Goal: Task Accomplishment & Management: Use online tool/utility

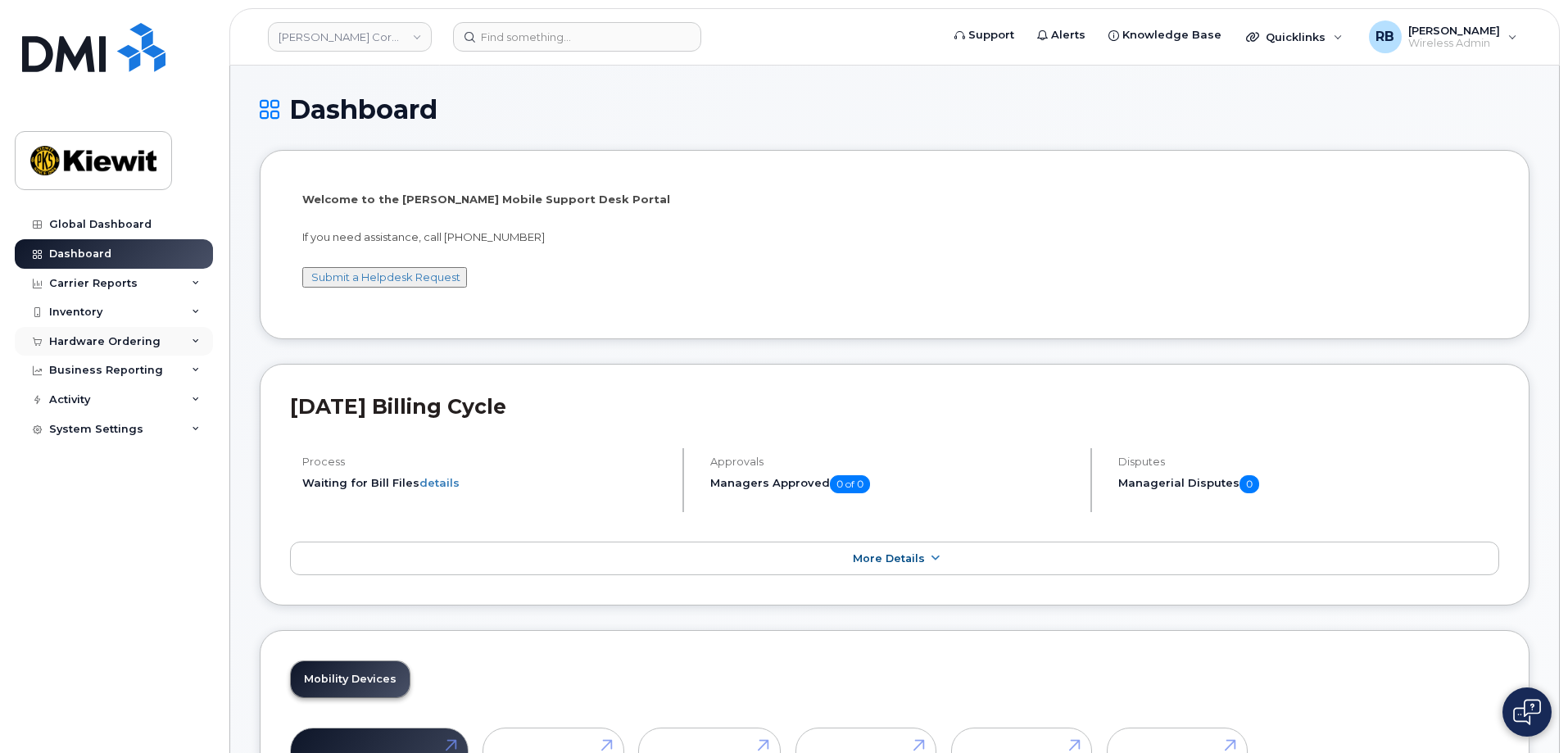
click at [129, 347] on div "Hardware Ordering" at bounding box center [105, 342] width 112 height 13
click at [115, 309] on div "Inventory" at bounding box center [114, 311] width 199 height 29
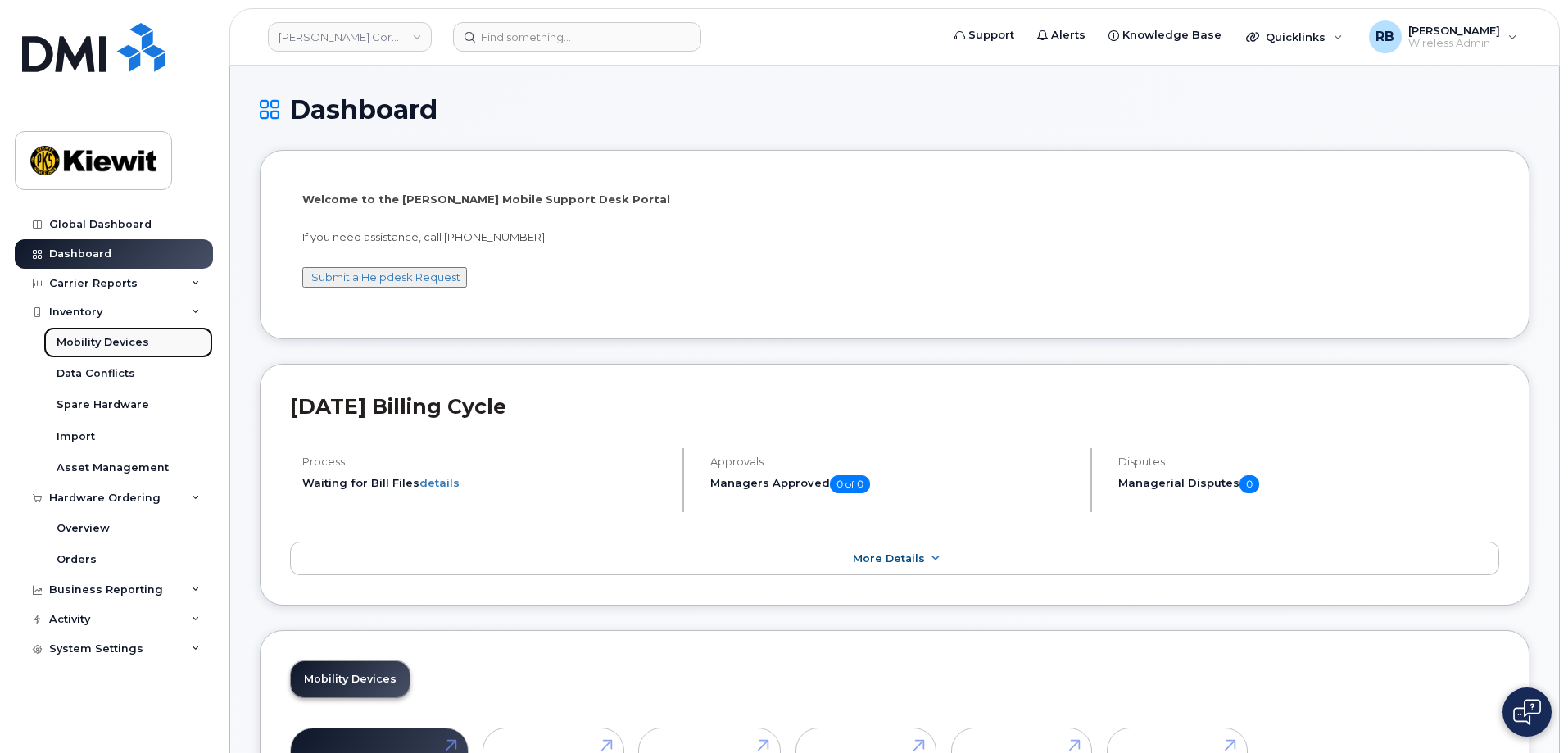
click at [106, 341] on div "Mobility Devices" at bounding box center [103, 343] width 93 height 15
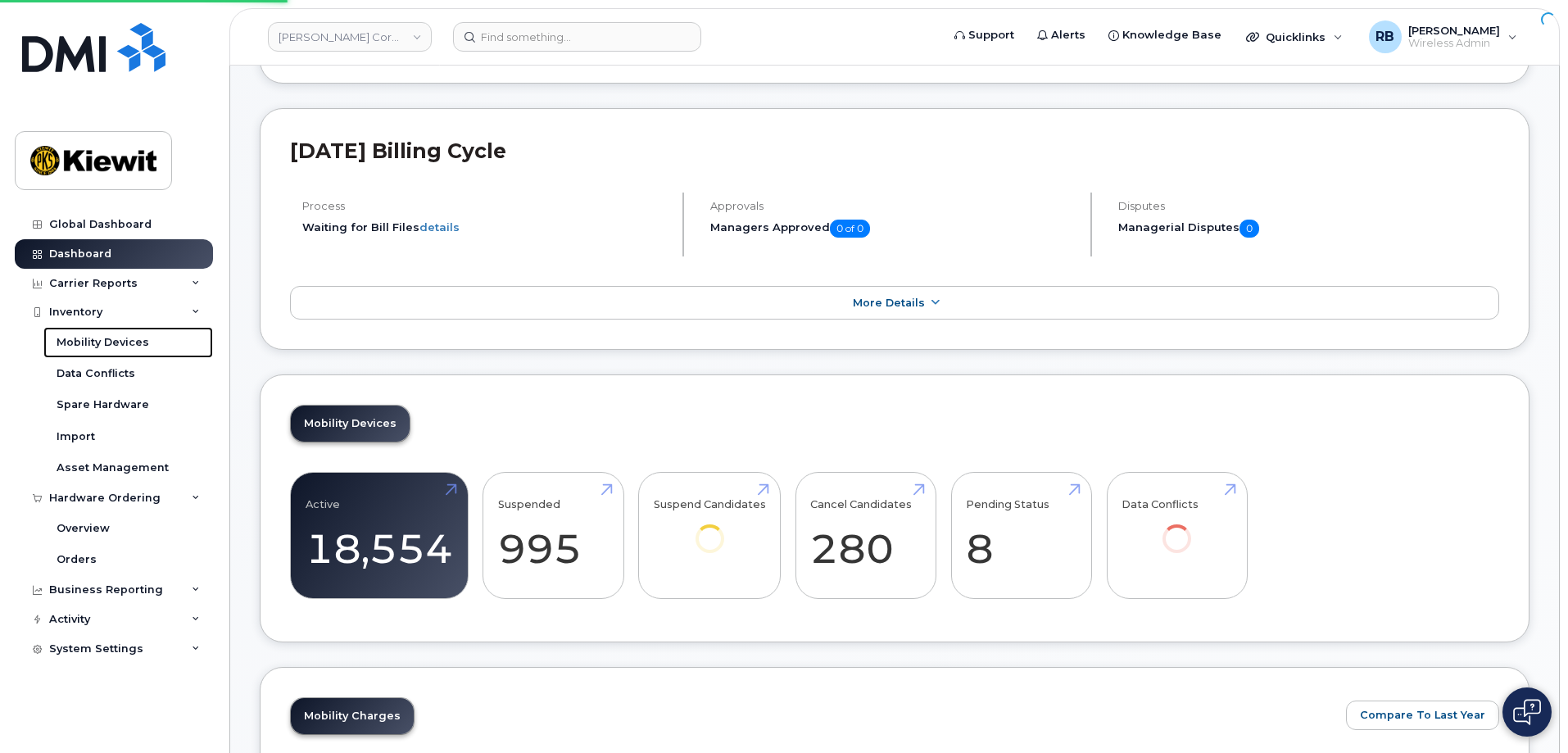
scroll to position [246, 0]
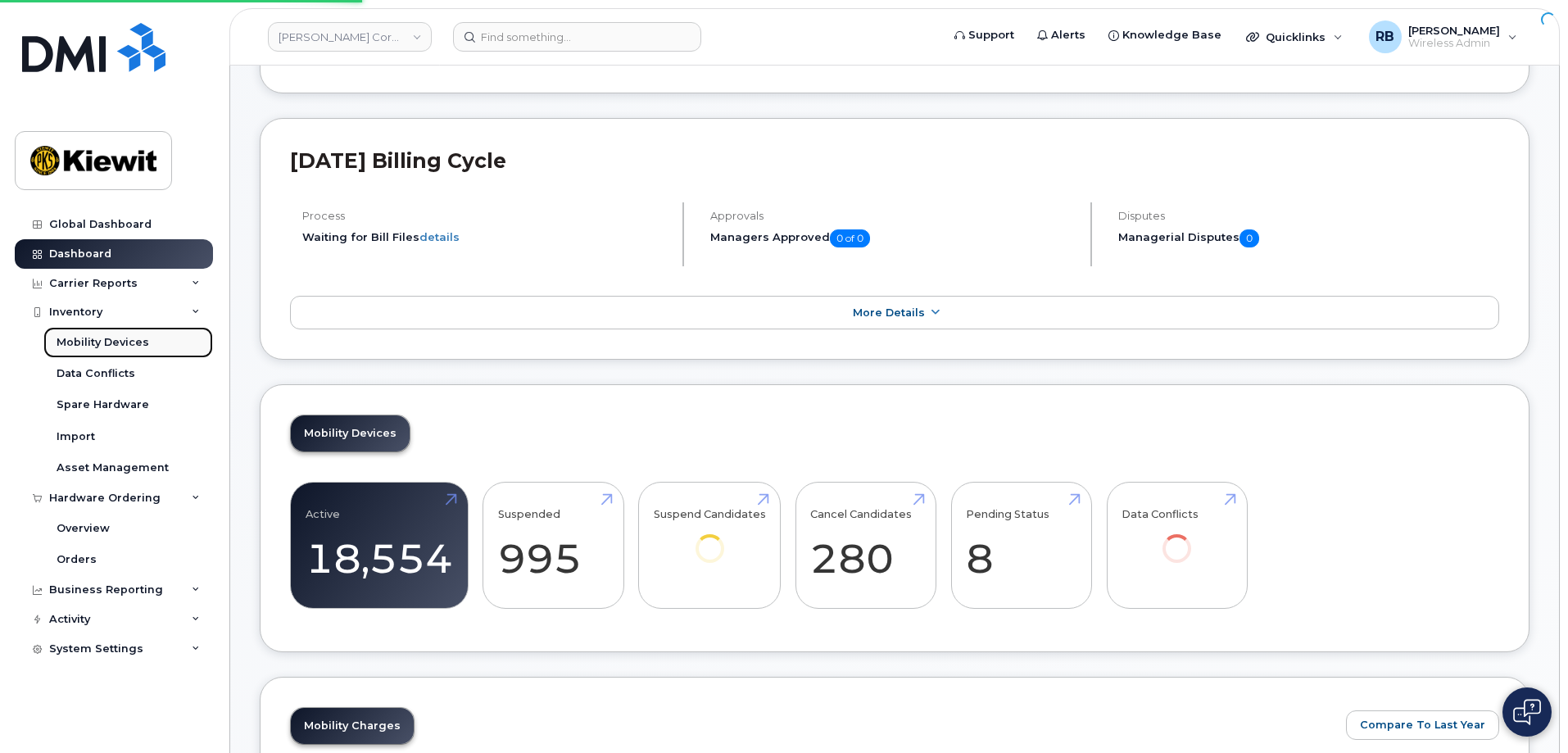
click at [118, 344] on div "Mobility Devices" at bounding box center [103, 343] width 93 height 15
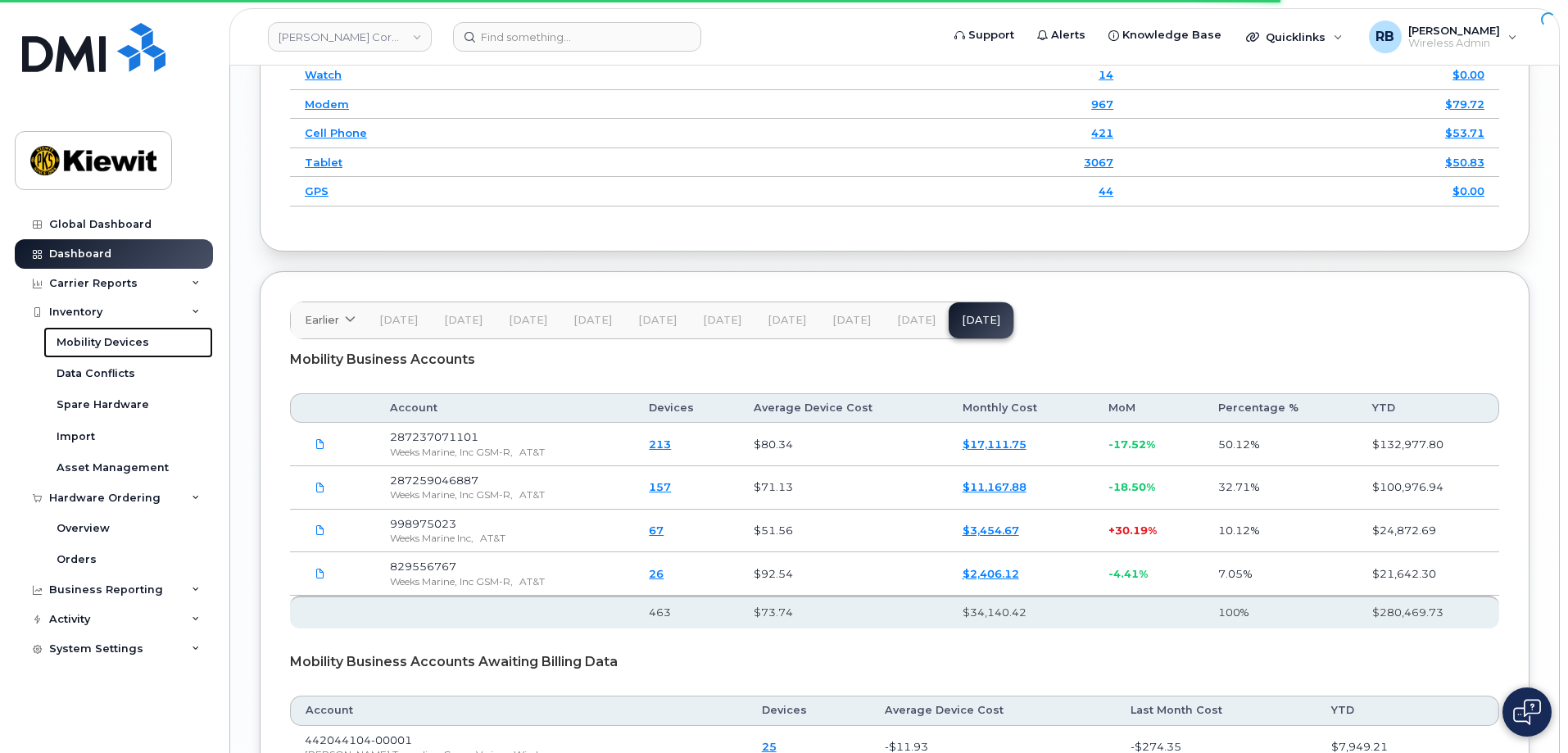
scroll to position [2213, 0]
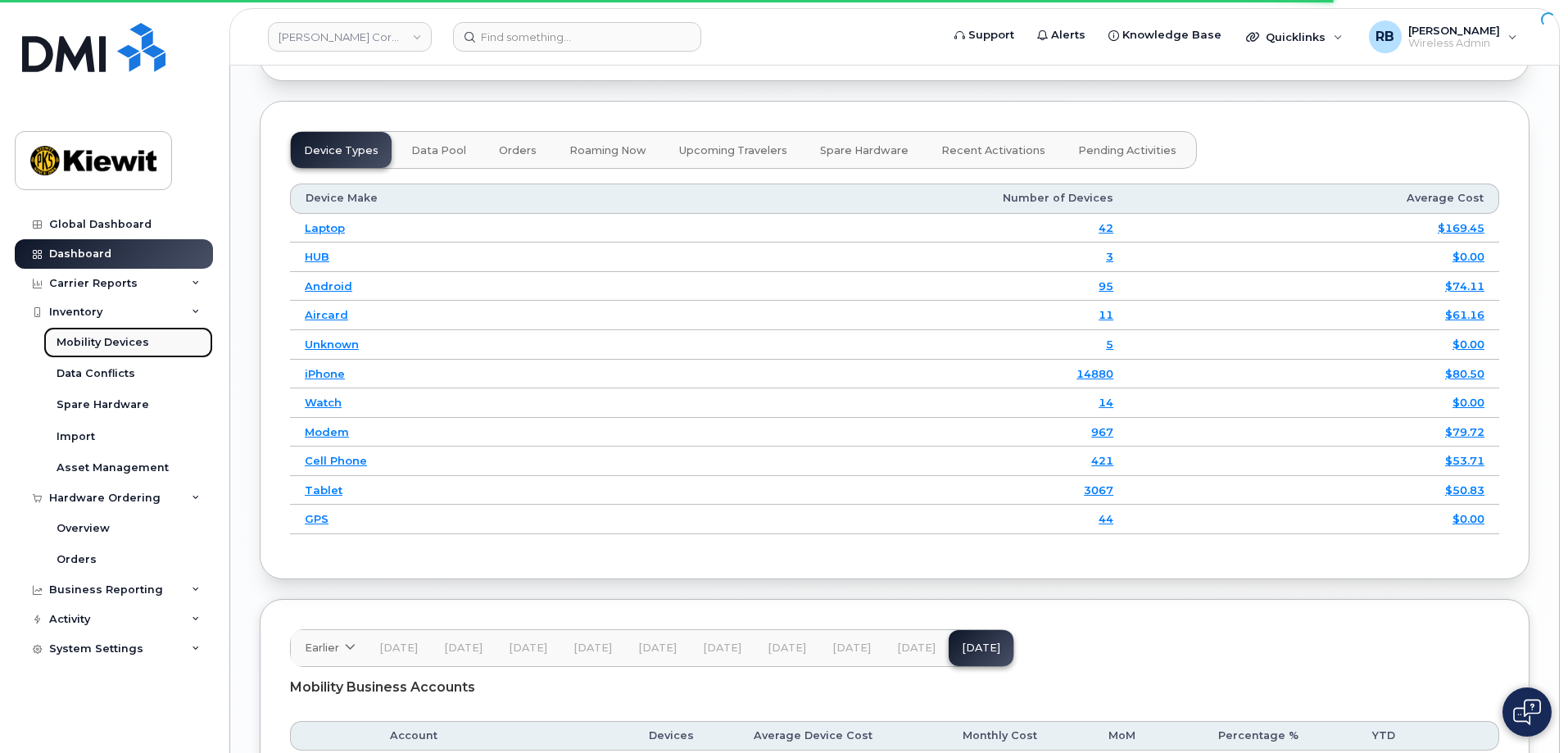
click at [134, 342] on div "Mobility Devices" at bounding box center [103, 343] width 93 height 15
click at [93, 336] on div "Mobility Devices" at bounding box center [103, 343] width 93 height 15
click at [94, 255] on div "Dashboard" at bounding box center [80, 254] width 63 height 13
click at [368, 41] on link "[PERSON_NAME] Corporation" at bounding box center [350, 37] width 164 height 29
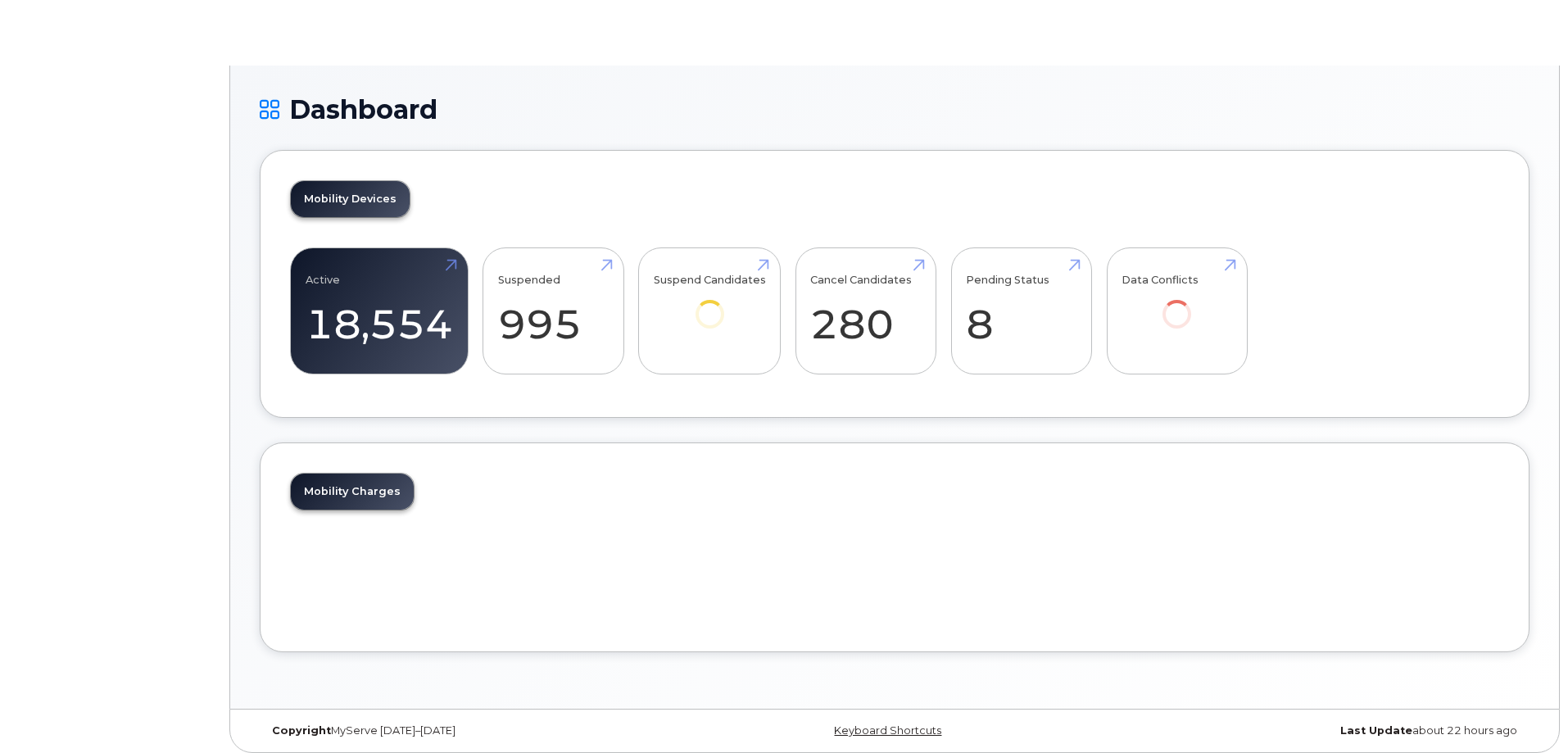
click at [341, 111] on h1 "Dashboard" at bounding box center [895, 109] width 1270 height 28
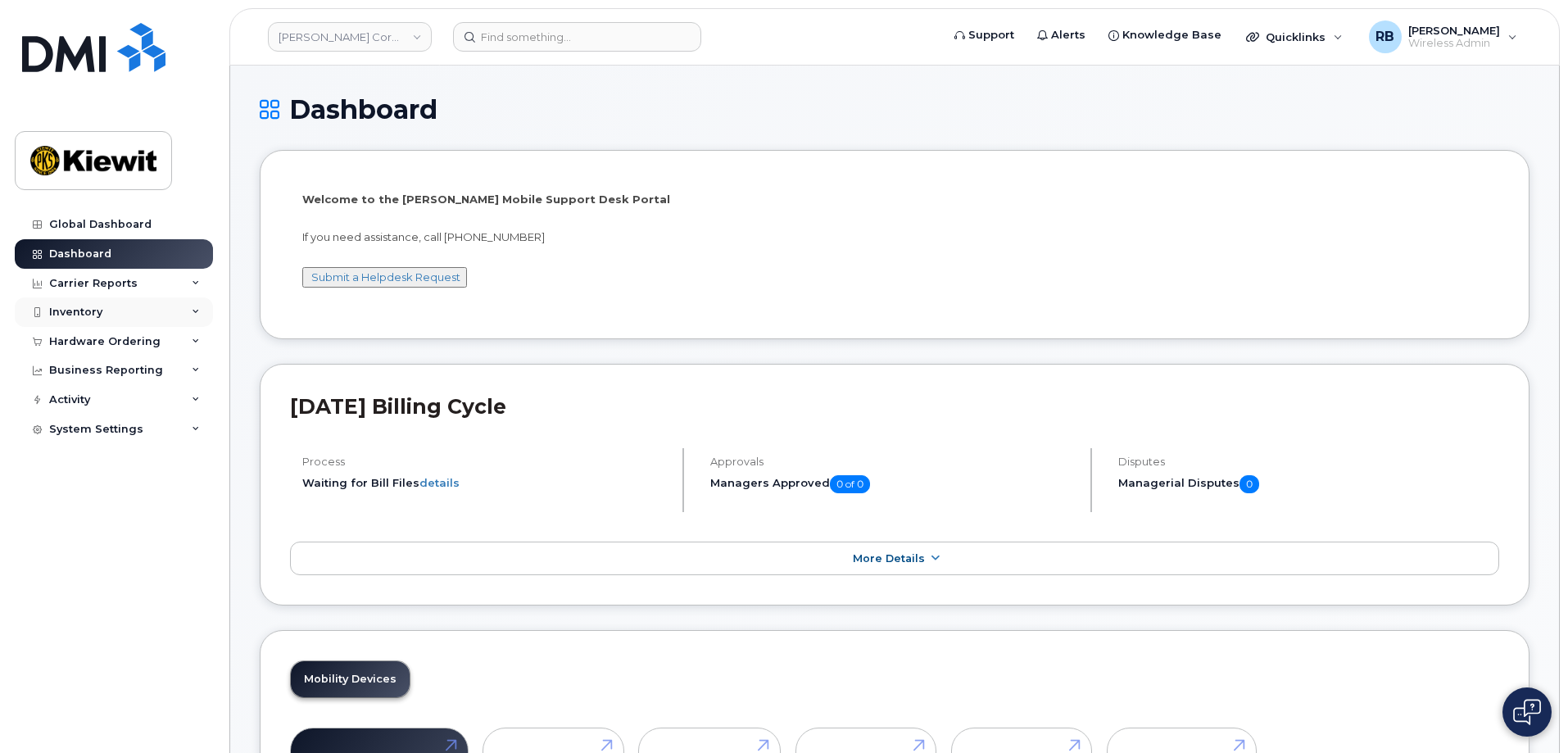
click at [74, 313] on div "Inventory" at bounding box center [76, 312] width 53 height 13
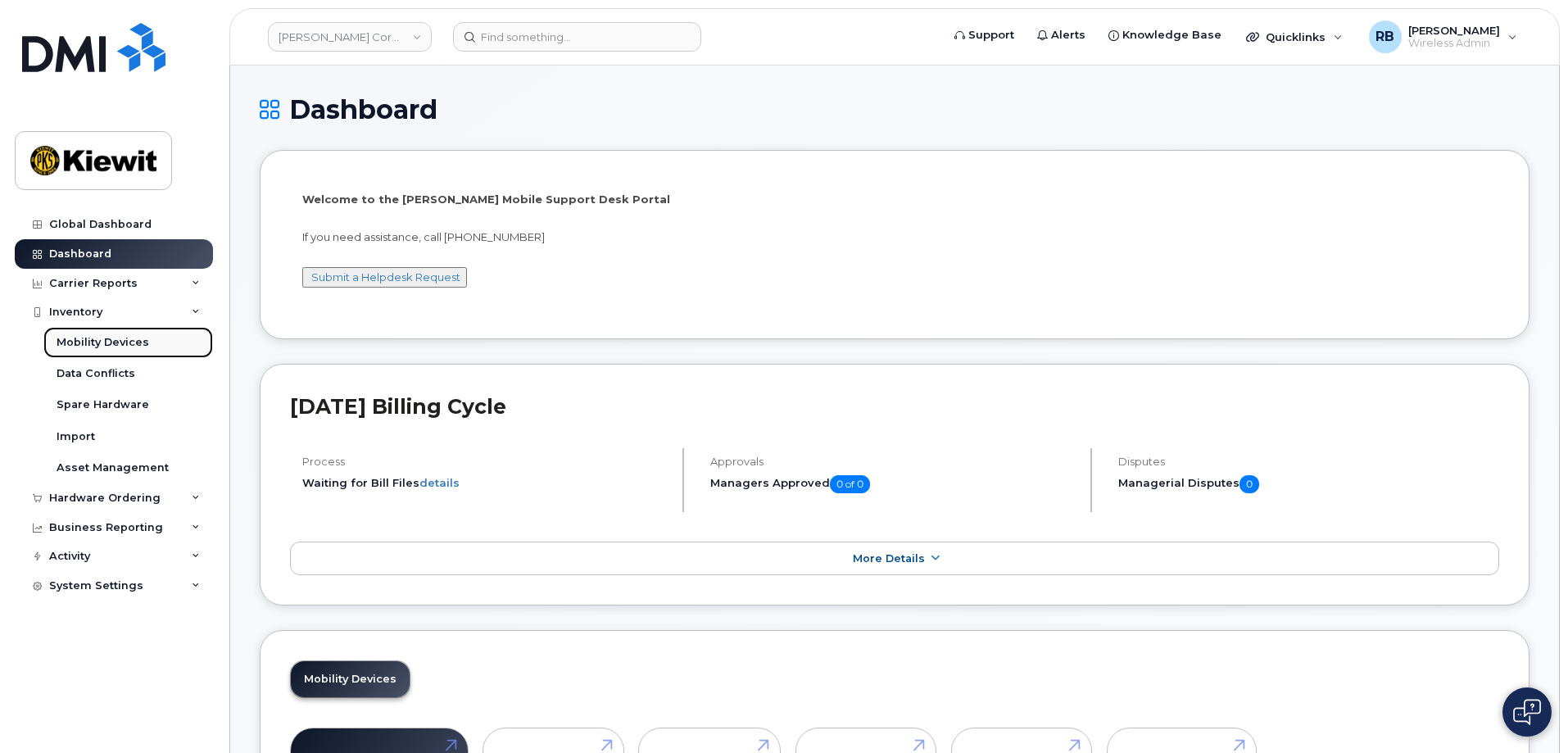
click at [81, 338] on div "Mobility Devices" at bounding box center [103, 343] width 93 height 15
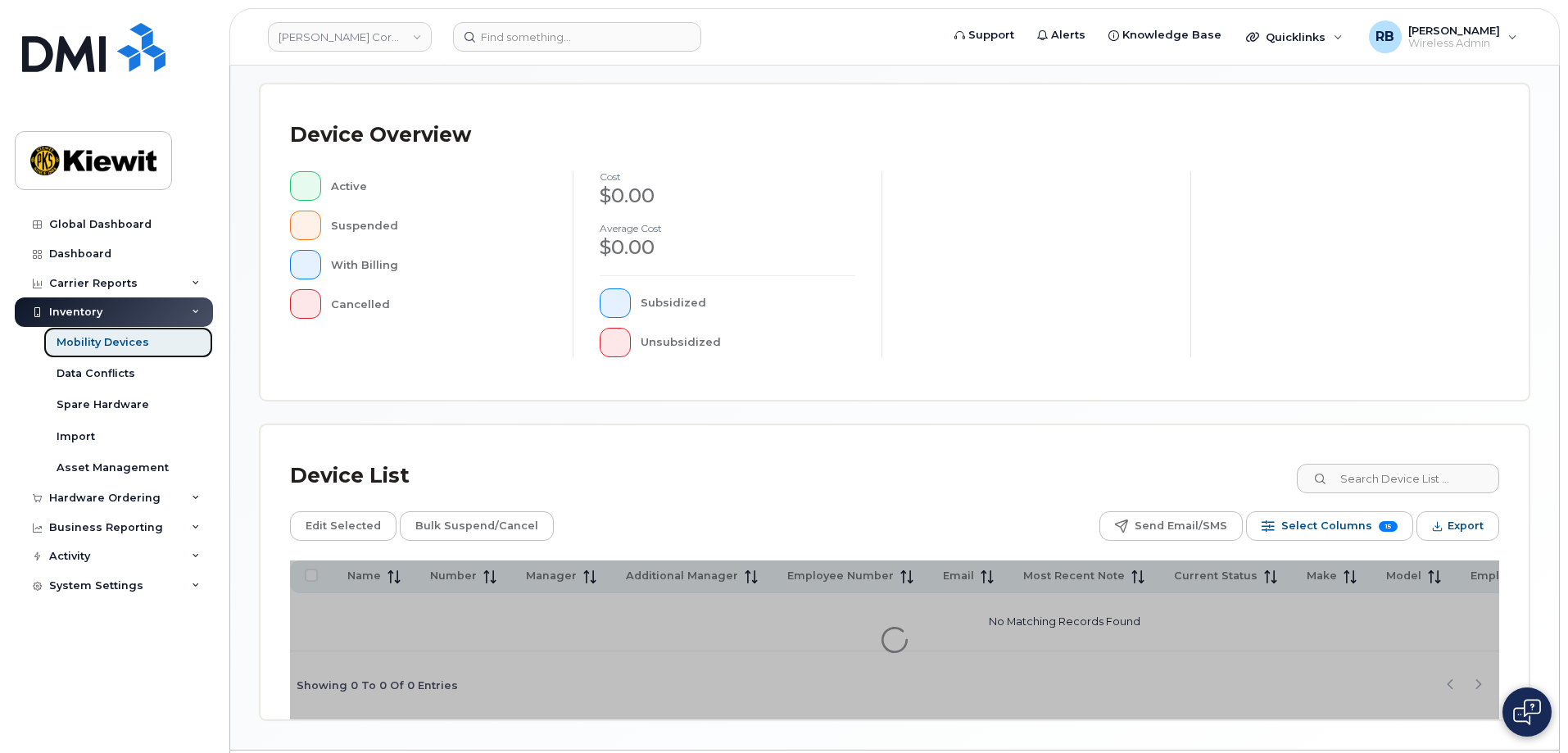
scroll to position [379, 0]
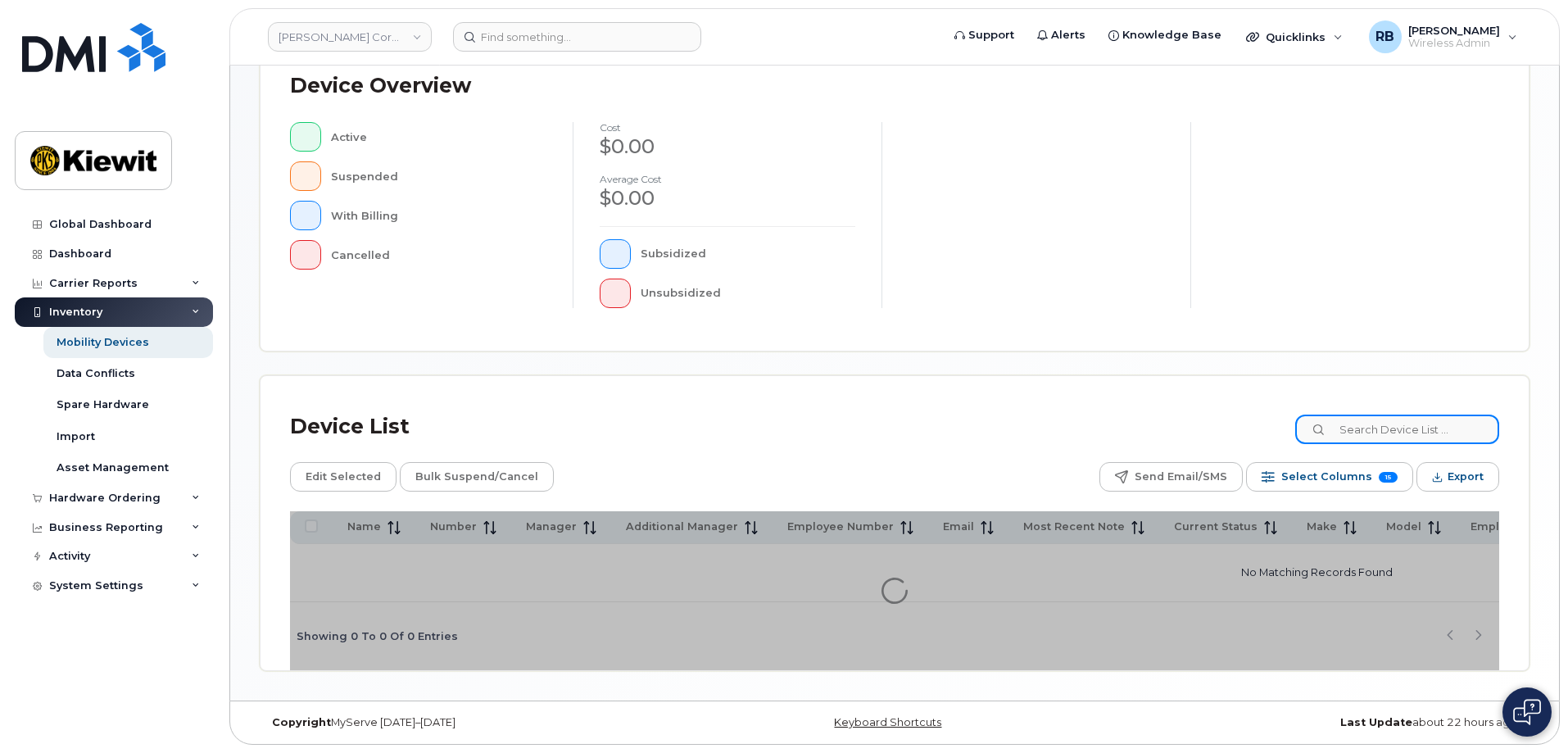
click at [1386, 417] on input at bounding box center [1397, 429] width 204 height 29
type input "[PHONE_NUMBER]"
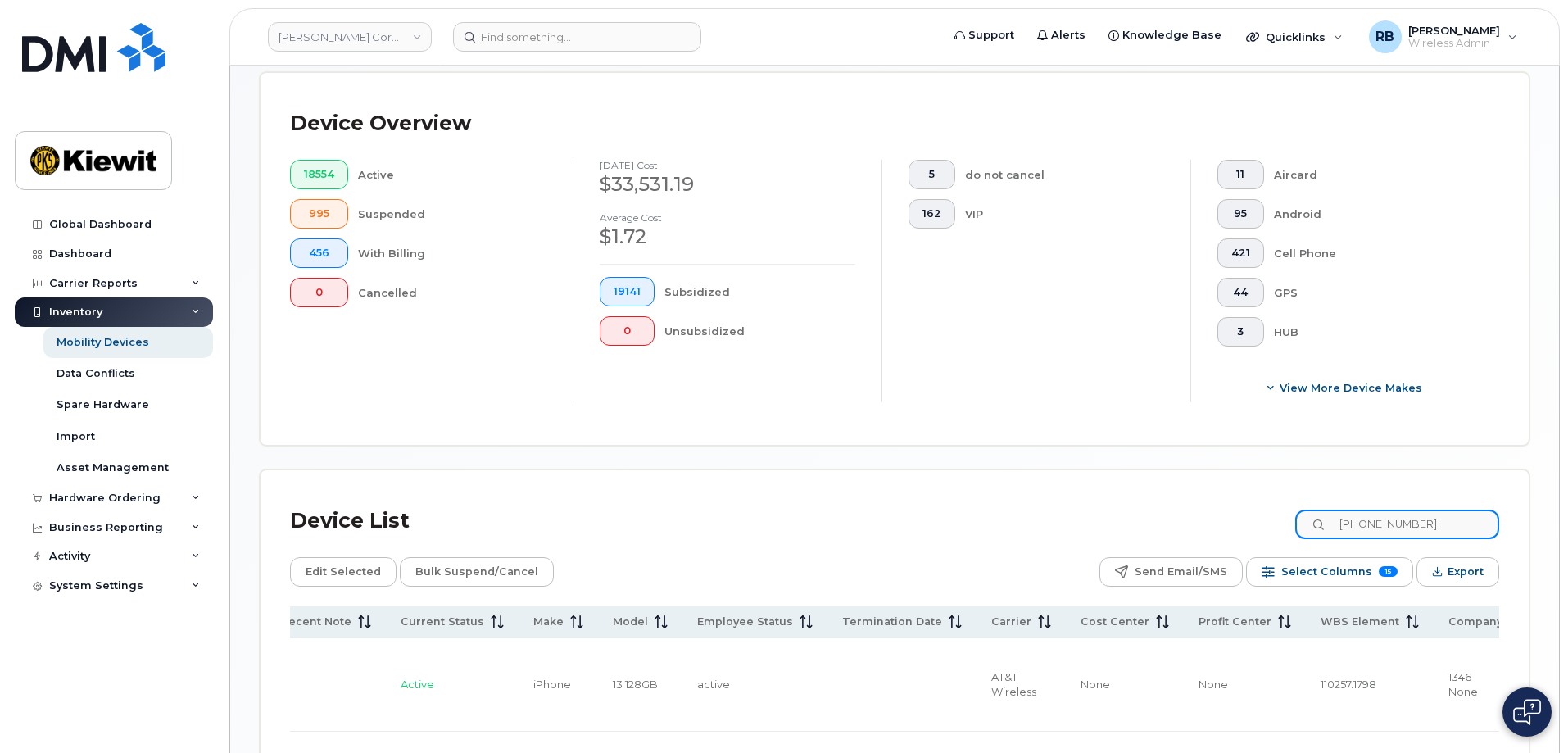
scroll to position [0, 935]
